Goal: Communication & Community: Answer question/provide support

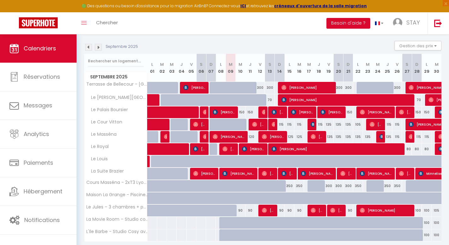
scroll to position [75, 0]
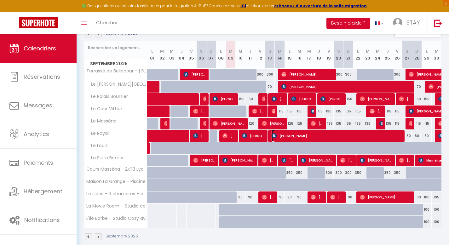
click at [280, 137] on span "[PERSON_NAME]" at bounding box center [337, 136] width 130 height 12
select select "KO"
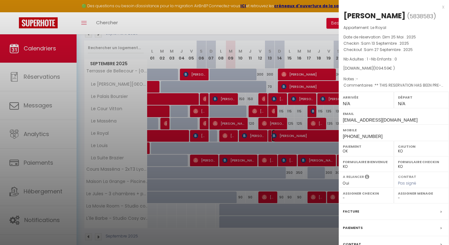
scroll to position [49, 0]
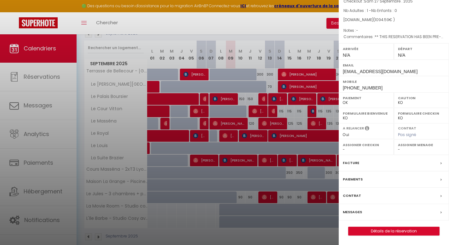
click at [355, 210] on label "Messages" at bounding box center [352, 212] width 19 height 7
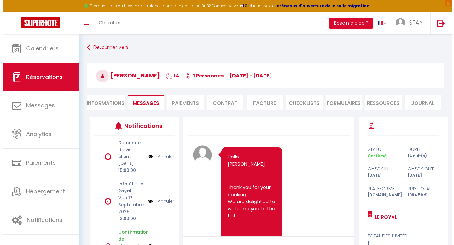
scroll to position [713, 0]
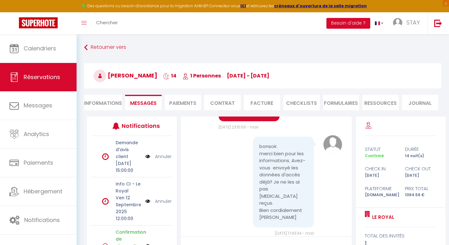
click at [119, 211] on p "Ven 12 Septembre 2025 12:00:00" at bounding box center [129, 209] width 26 height 28
click at [105, 205] on icon at bounding box center [105, 202] width 7 height 8
click at [145, 205] on img at bounding box center [147, 201] width 5 height 7
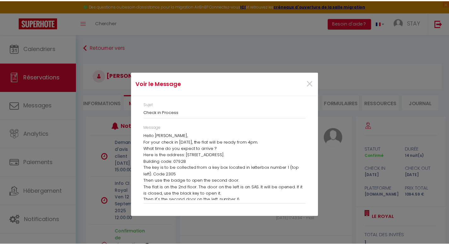
scroll to position [48, 0]
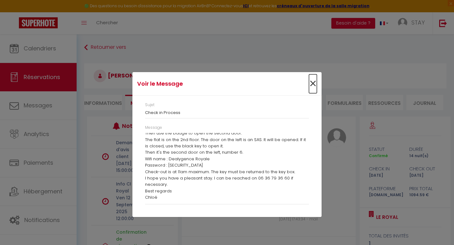
click at [311, 84] on span "×" at bounding box center [313, 83] width 8 height 19
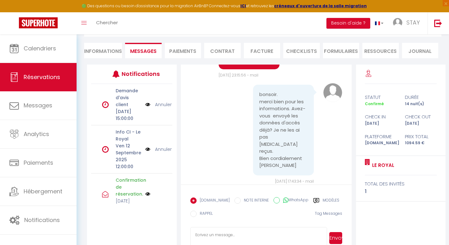
scroll to position [53, 0]
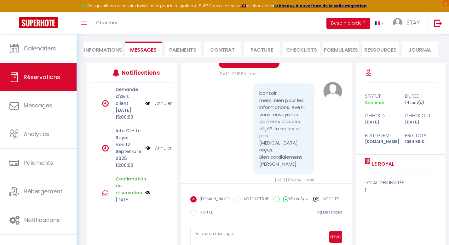
click at [158, 152] on link "Annuler" at bounding box center [163, 148] width 17 height 7
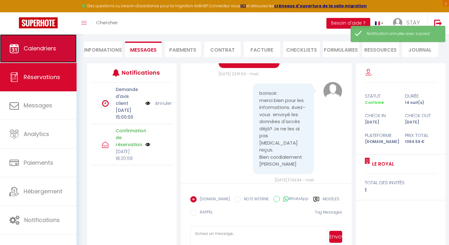
click at [33, 40] on link "Calendriers" at bounding box center [38, 48] width 77 height 28
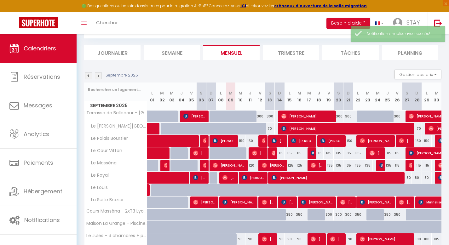
scroll to position [42, 0]
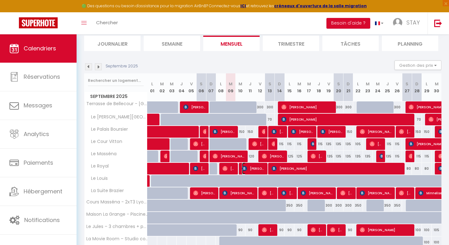
click at [255, 174] on span "[PERSON_NAME]" at bounding box center [253, 169] width 23 height 12
select select "OK"
select select "KO"
select select "0"
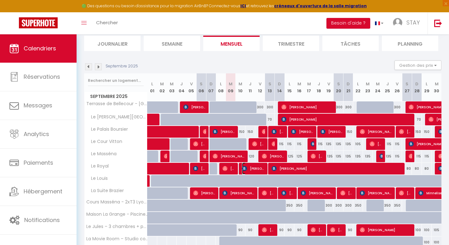
select select "1"
select select
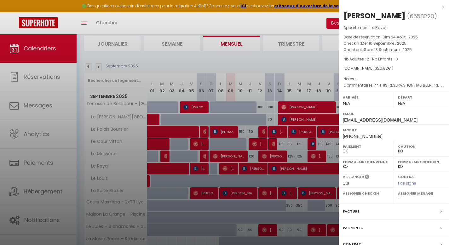
click at [227, 170] on div at bounding box center [224, 122] width 449 height 245
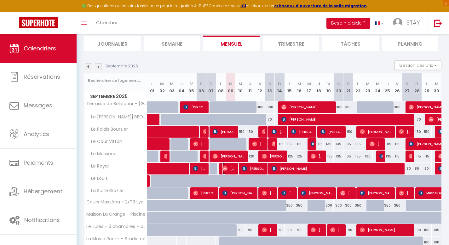
click at [227, 170] on img at bounding box center [225, 168] width 5 height 5
select select "OK"
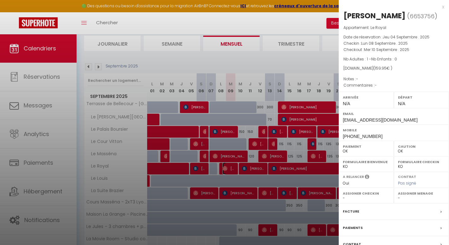
scroll to position [59, 0]
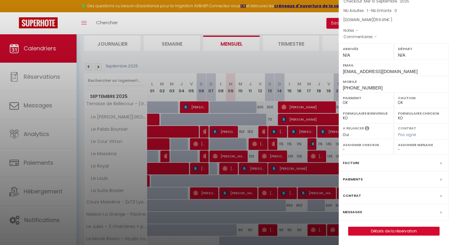
click at [357, 211] on label "Messages" at bounding box center [352, 212] width 19 height 7
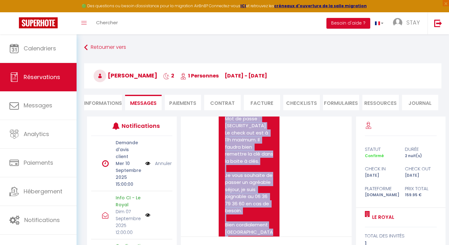
scroll to position [600, 0]
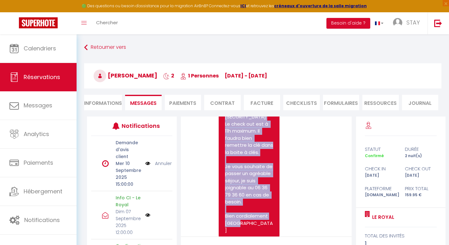
drag, startPoint x: 226, startPoint y: 147, endPoint x: 250, endPoint y: 224, distance: 80.3
click at [250, 224] on div "Bonjour [PERSON_NAME], Pour votre arrivée [DATE], l'appartement sera prêt à par…" at bounding box center [249, 18] width 61 height 446
copy pre "Bonjour [PERSON_NAME], Pour votre arrivée [DATE], l'appartement sera prêt à par…"
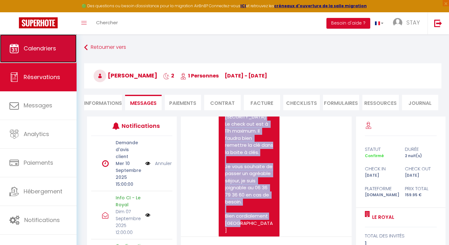
click at [39, 48] on span "Calendriers" at bounding box center [40, 48] width 32 height 8
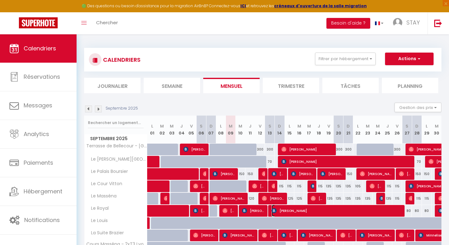
click at [314, 213] on span "[PERSON_NAME]" at bounding box center [337, 211] width 130 height 12
select select "OK"
select select "KO"
select select "0"
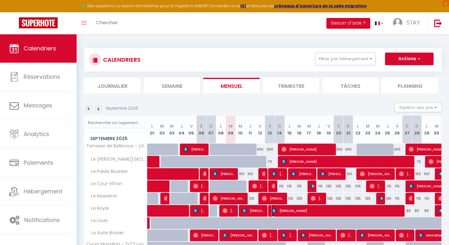
select select "1"
select select
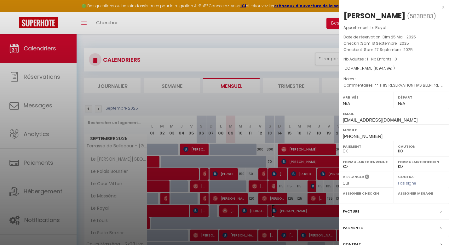
scroll to position [49, 0]
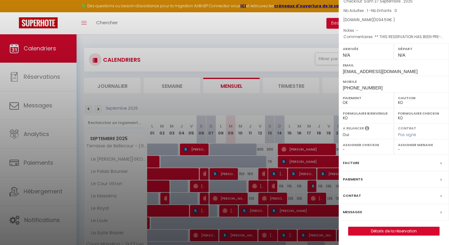
click at [357, 211] on label "Messages" at bounding box center [352, 212] width 19 height 7
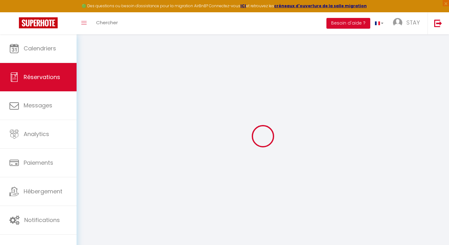
select select
checkbox input "false"
select select
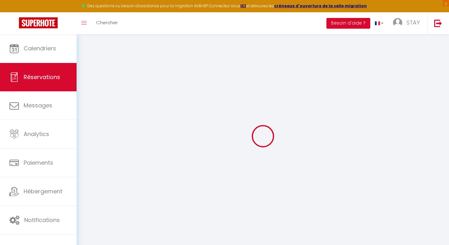
checkbox input "false"
type textarea "** THIS RESERVATION HAS BEEN PRE-PAID ** BOOKING NOTE : Payment charge is EUR 1…"
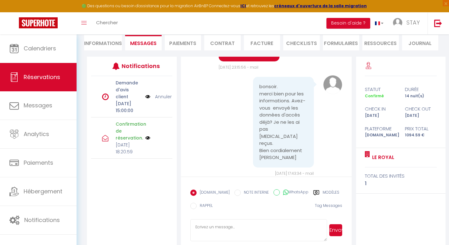
scroll to position [68, 0]
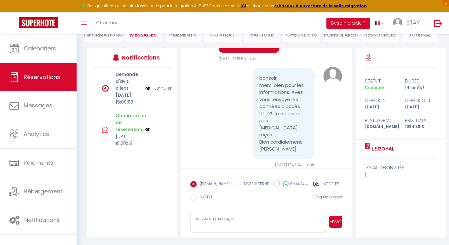
click at [251, 227] on textarea at bounding box center [258, 222] width 137 height 22
paste textarea "Bonjour [PERSON_NAME], Pour votre arrivée [DATE], l'appartement sera prêt à par…"
click at [226, 219] on textarea "Bonjour [PERSON_NAME], Pour votre arrivée [DATE], l'appartement sera prêt à par…" at bounding box center [258, 222] width 137 height 22
click at [243, 229] on textarea "Bonjour [PERSON_NAME], Pour votre arrivée [DATE], l'appartement sera prêt à par…" at bounding box center [258, 222] width 137 height 22
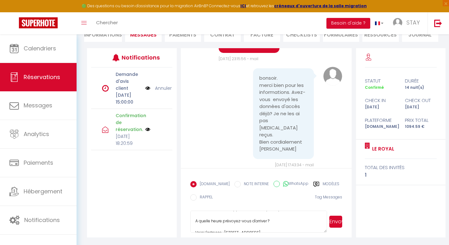
scroll to position [24, 0]
drag, startPoint x: 273, startPoint y: 219, endPoint x: 192, endPoint y: 220, distance: 81.4
click at [192, 220] on textarea "Bonjour [PERSON_NAME], Pour votre arrivée, l'appartement sera prêt à partir de …" at bounding box center [258, 222] width 137 height 22
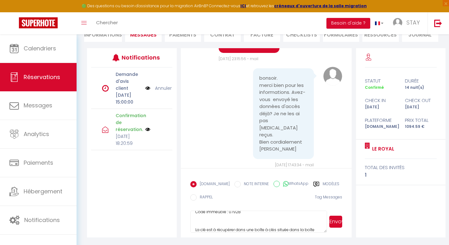
scroll to position [42, 0]
click at [210, 223] on textarea "Bonjour [PERSON_NAME], Pour votre arrivée, l'appartement sera prêt à partir de …" at bounding box center [258, 222] width 137 height 22
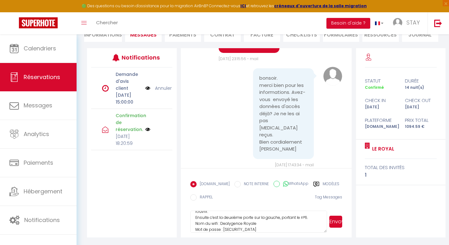
scroll to position [84, 0]
click at [311, 219] on textarea "Bonjour [PERSON_NAME], Pour votre arrivée, l'appartement sera prêt à partir de …" at bounding box center [258, 222] width 137 height 22
click at [275, 221] on textarea "Bonjour [PERSON_NAME], Pour votre arrivée, l'appartement sera prêt à partir de …" at bounding box center [258, 222] width 137 height 22
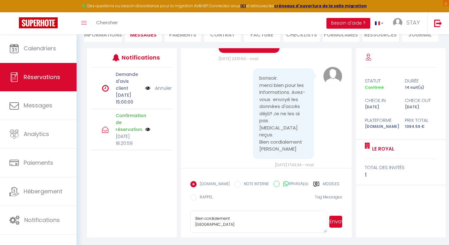
type textarea "Bonjour [PERSON_NAME], Pour votre arrivée, l'appartement sera prêt à partir de …"
click at [332, 223] on button "Envoyer" at bounding box center [335, 222] width 13 height 12
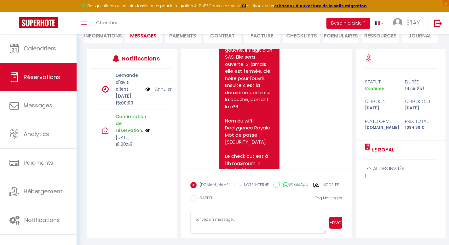
scroll to position [1152, 0]
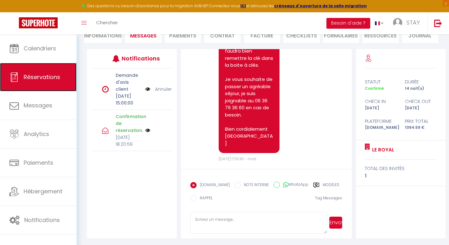
click at [35, 64] on link "Réservations" at bounding box center [38, 77] width 77 height 28
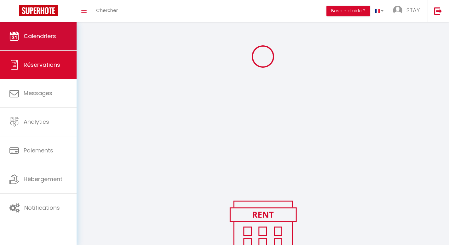
scroll to position [122, 0]
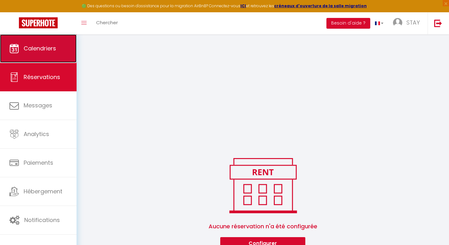
click at [45, 48] on link "Calendriers" at bounding box center [38, 48] width 77 height 28
